Goal: Task Accomplishment & Management: Manage account settings

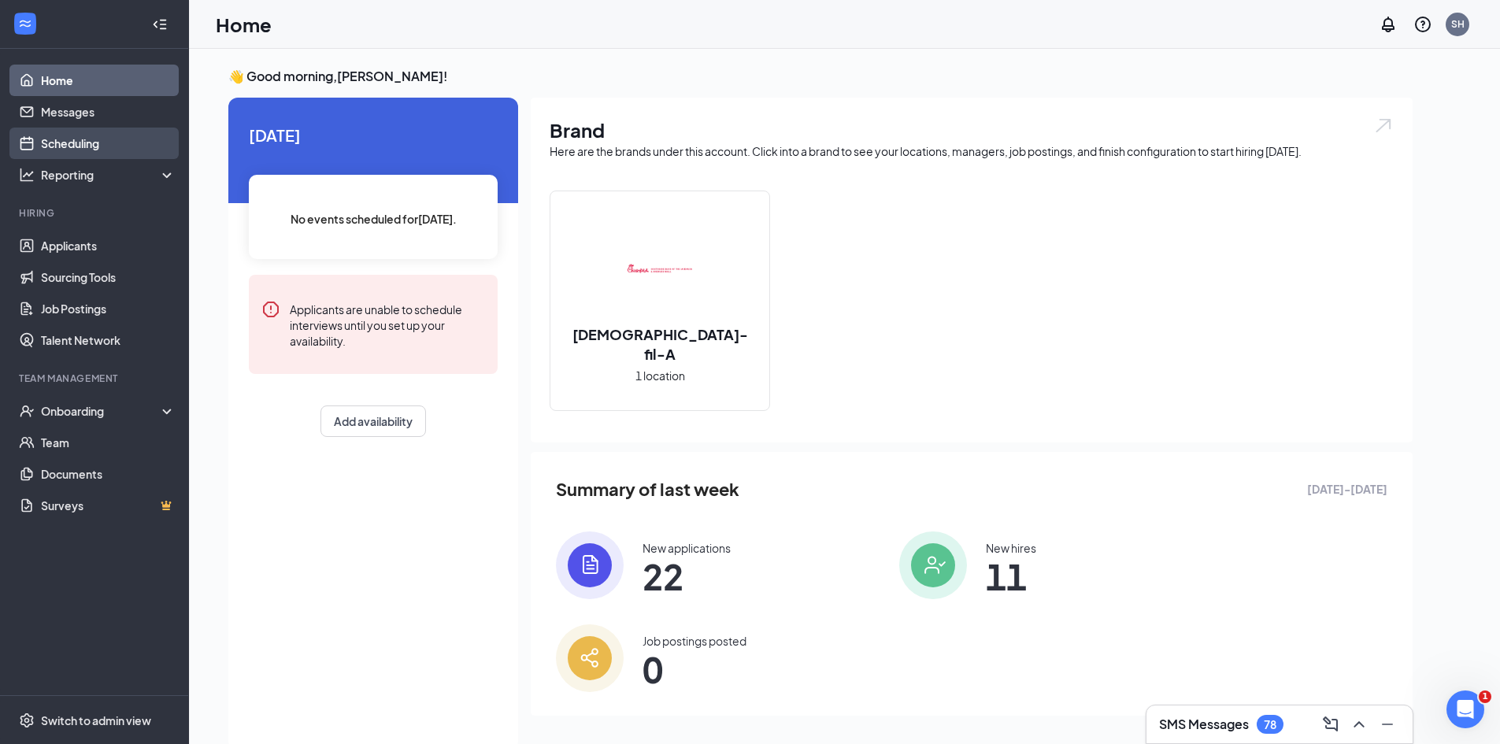
click at [87, 136] on link "Scheduling" at bounding box center [108, 143] width 135 height 31
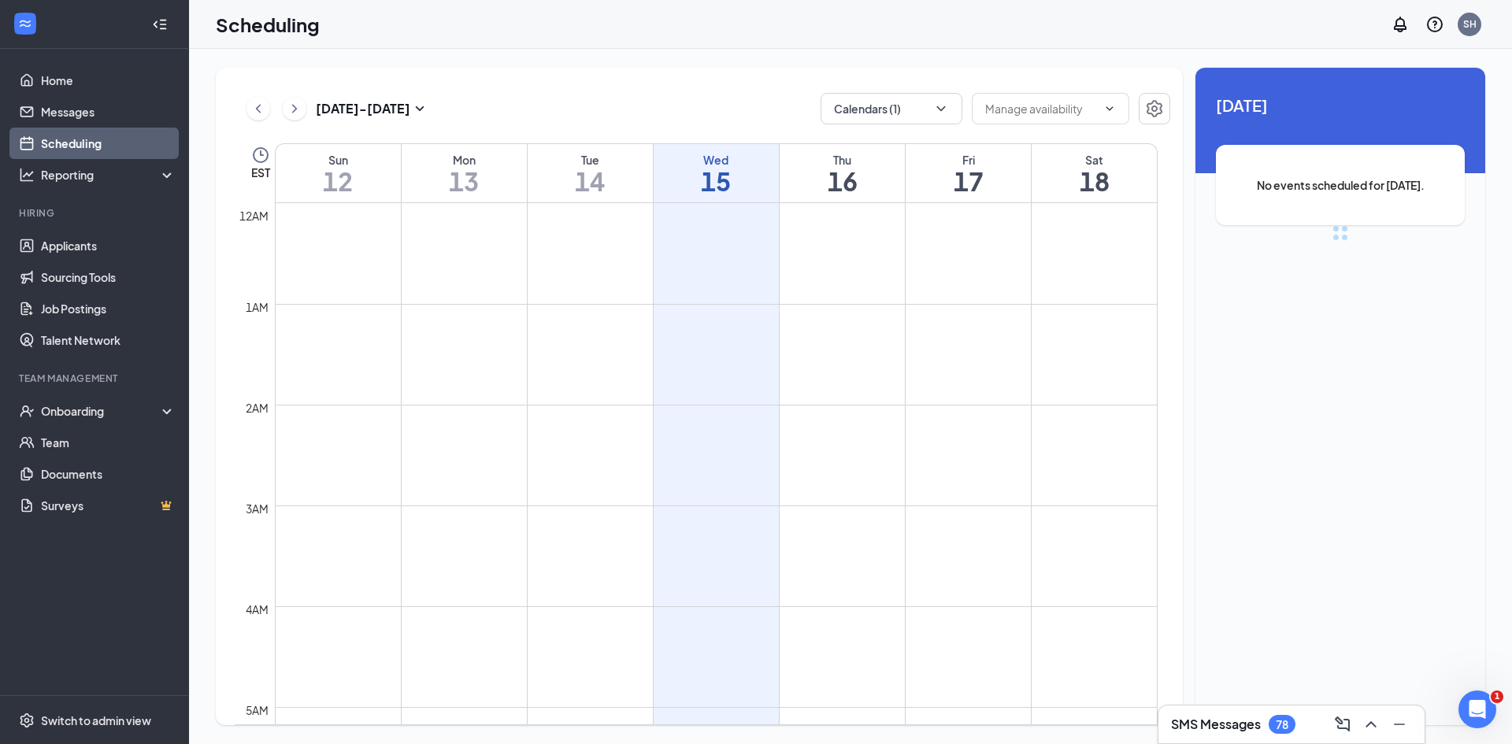
scroll to position [774, 0]
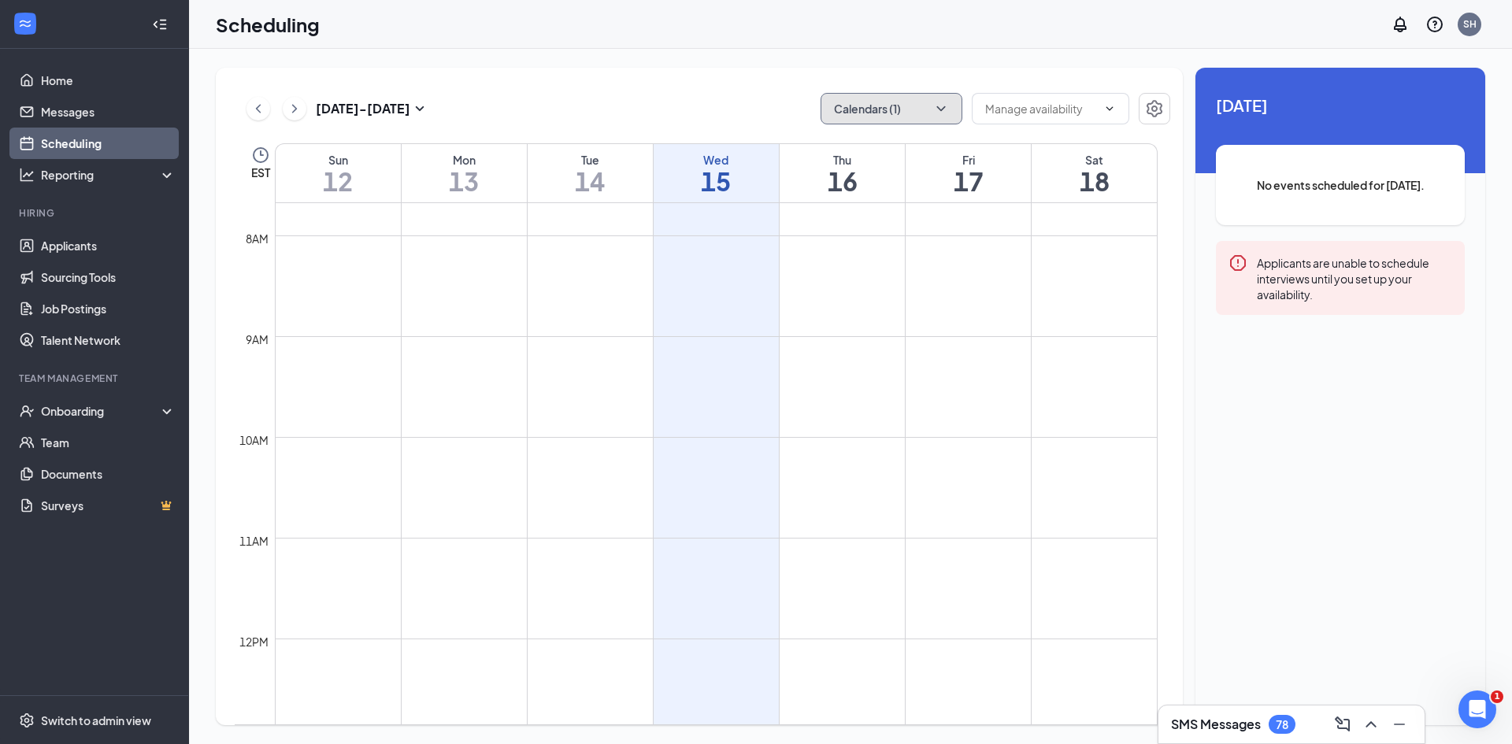
click at [944, 107] on icon "ChevronDown" at bounding box center [940, 108] width 9 height 5
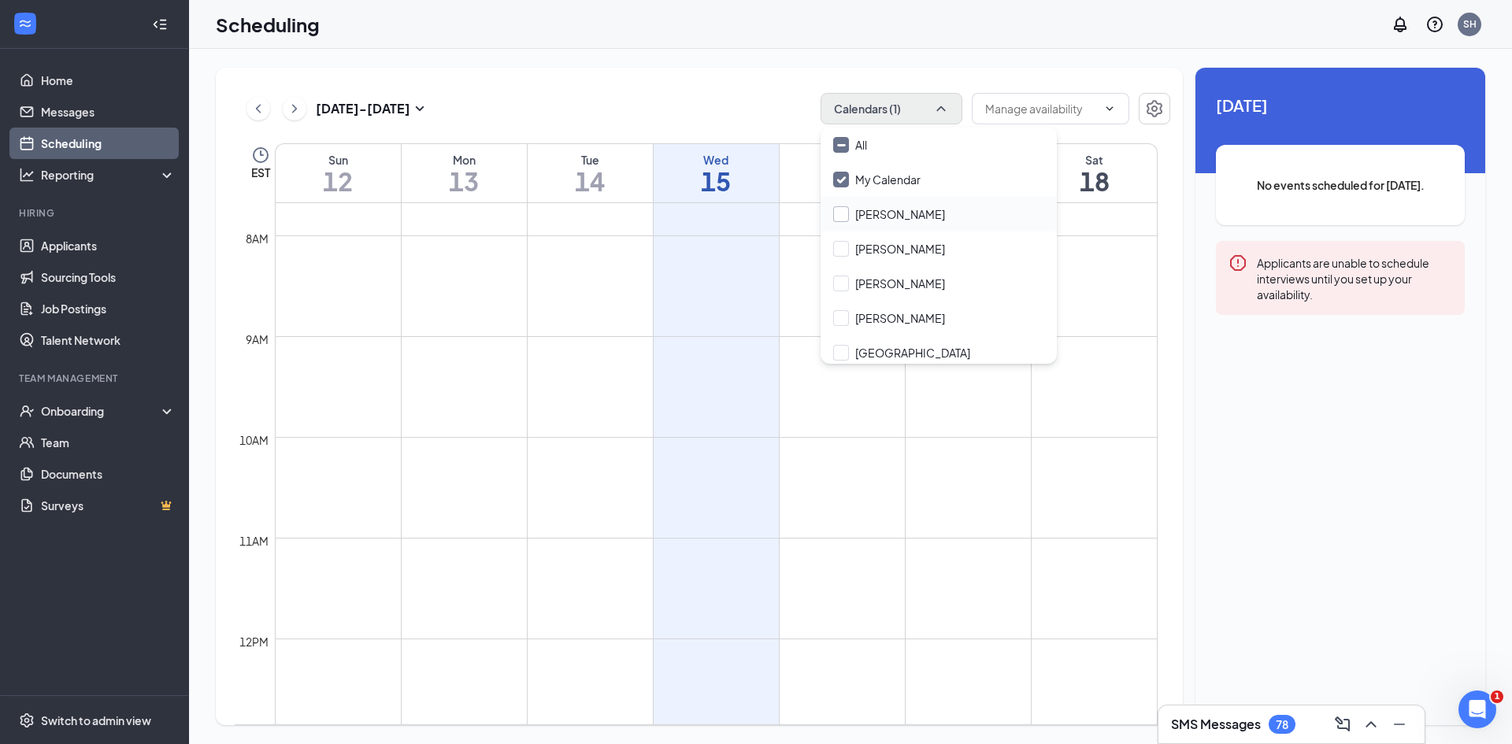
click at [843, 212] on input "[PERSON_NAME]" at bounding box center [889, 214] width 112 height 16
checkbox input "true"
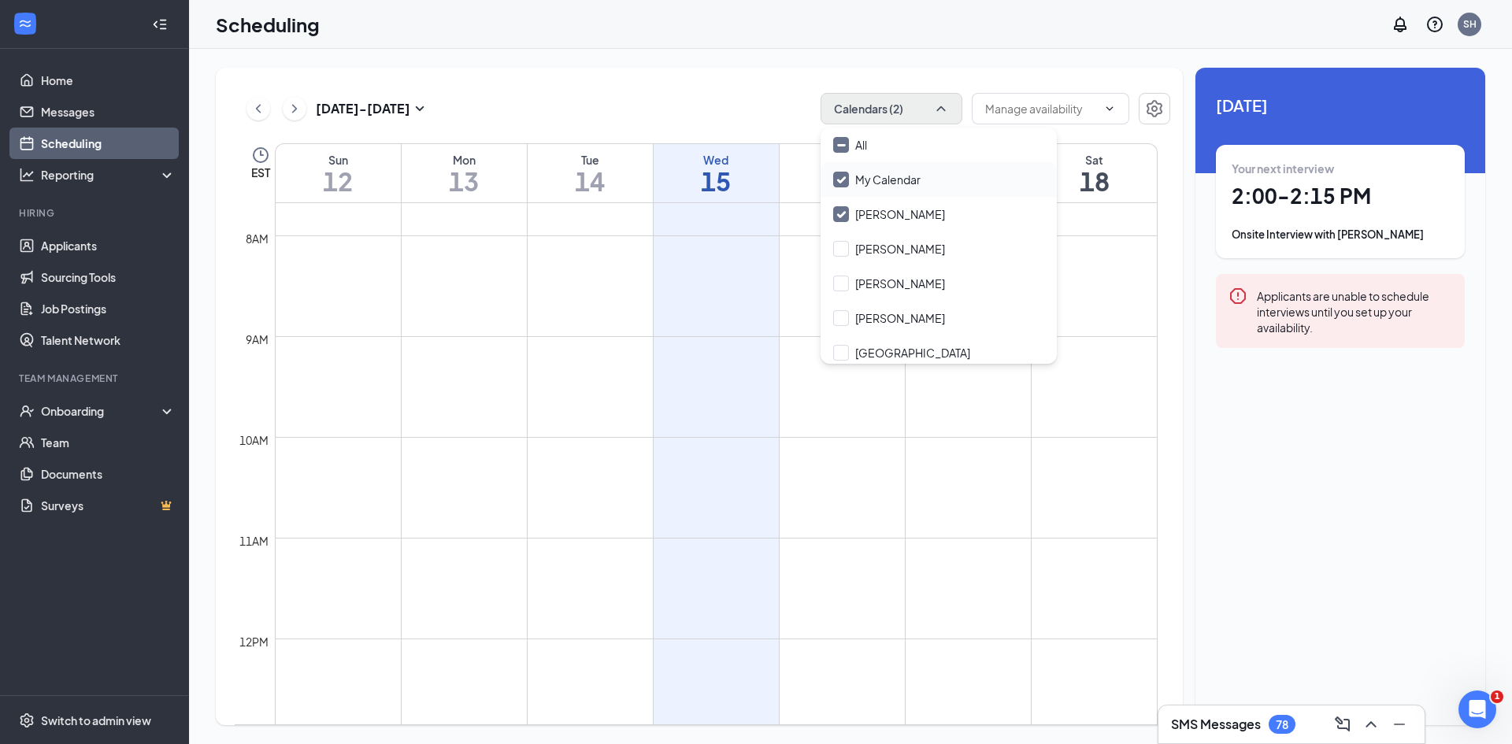
click at [843, 176] on input "My Calendar" at bounding box center [876, 180] width 87 height 16
checkbox input "false"
click at [1383, 498] on div "Unavailable in basic plan [DATE] Your next interview 2:00 - 2:15 PM Onsite Inte…" at bounding box center [1340, 397] width 290 height 658
